Goal: Task Accomplishment & Management: Manage account settings

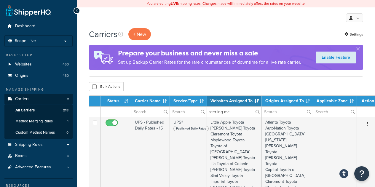
select select "15"
click at [227, 109] on input "sterling mc" at bounding box center [234, 112] width 55 height 10
click at [228, 109] on input "sterling mc" at bounding box center [234, 112] width 55 height 10
click at [229, 109] on input "sterling mc" at bounding box center [234, 112] width 55 height 10
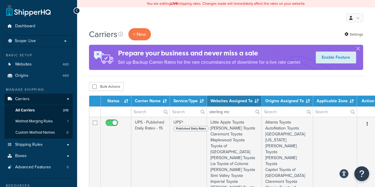
click at [229, 109] on input "sterling mc" at bounding box center [234, 112] width 55 height 10
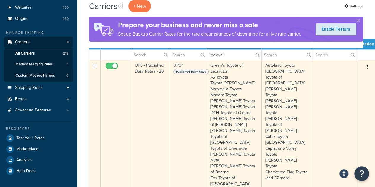
scroll to position [59, 0]
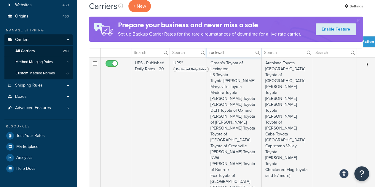
click at [238, 51] on input "rockwall" at bounding box center [234, 52] width 55 height 10
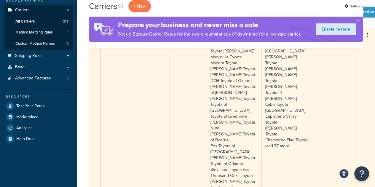
scroll to position [0, 0]
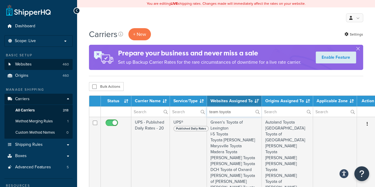
type input "team toyota"
click at [43, 63] on link "Websites 460" at bounding box center [38, 64] width 68 height 11
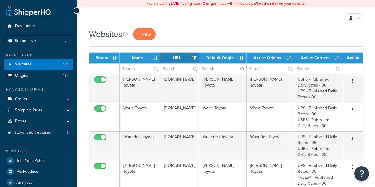
select select "15"
click at [228, 67] on input "text" at bounding box center [222, 69] width 47 height 10
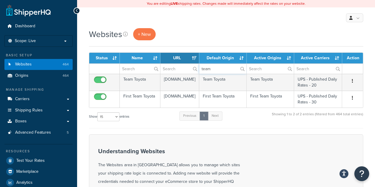
click at [211, 69] on input "team" at bounding box center [222, 69] width 47 height 10
paste input "[PERSON_NAME] Toyota"
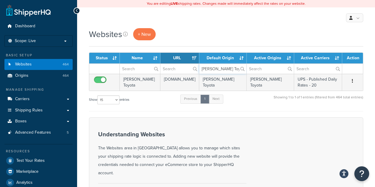
click at [215, 70] on input "[PERSON_NAME] Toyota" at bounding box center [222, 69] width 47 height 10
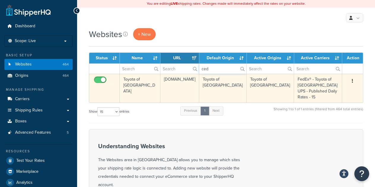
type input "ced"
click at [313, 86] on td "FedEx® - Toyota of [GEOGRAPHIC_DATA] UPS - Published Daily Rates - 15" at bounding box center [318, 88] width 48 height 29
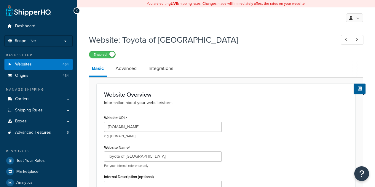
select select "112237"
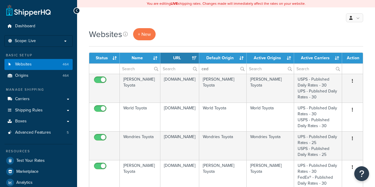
select select "15"
click at [222, 68] on input "ced" at bounding box center [222, 69] width 47 height 10
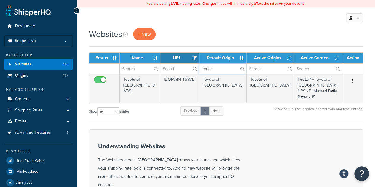
type input "cedar"
